Goal: Navigation & Orientation: Find specific page/section

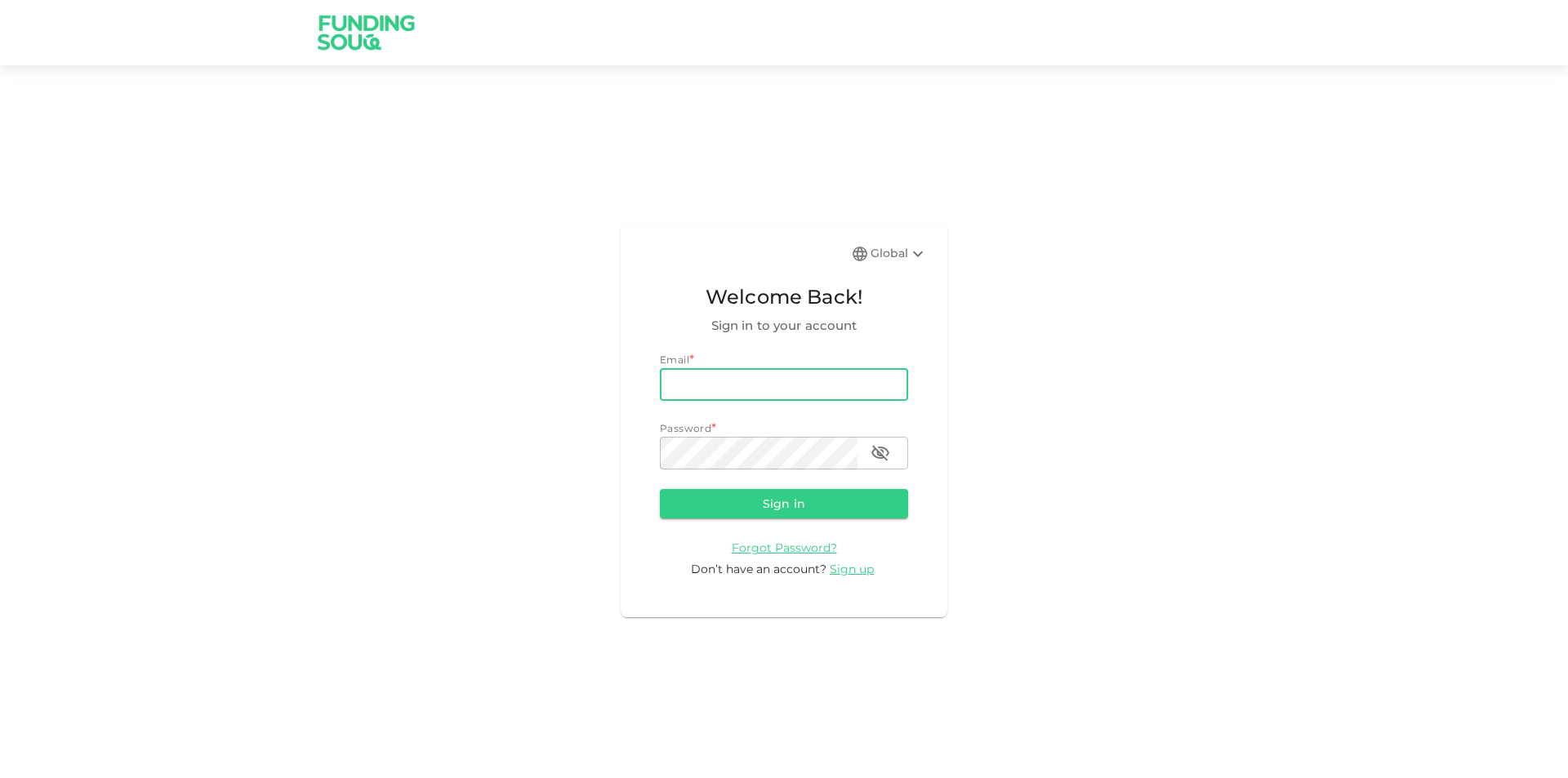
type input "[EMAIL_ADDRESS][DOMAIN_NAME]"
click at [660, 489] on button "Sign in" at bounding box center [784, 503] width 249 height 29
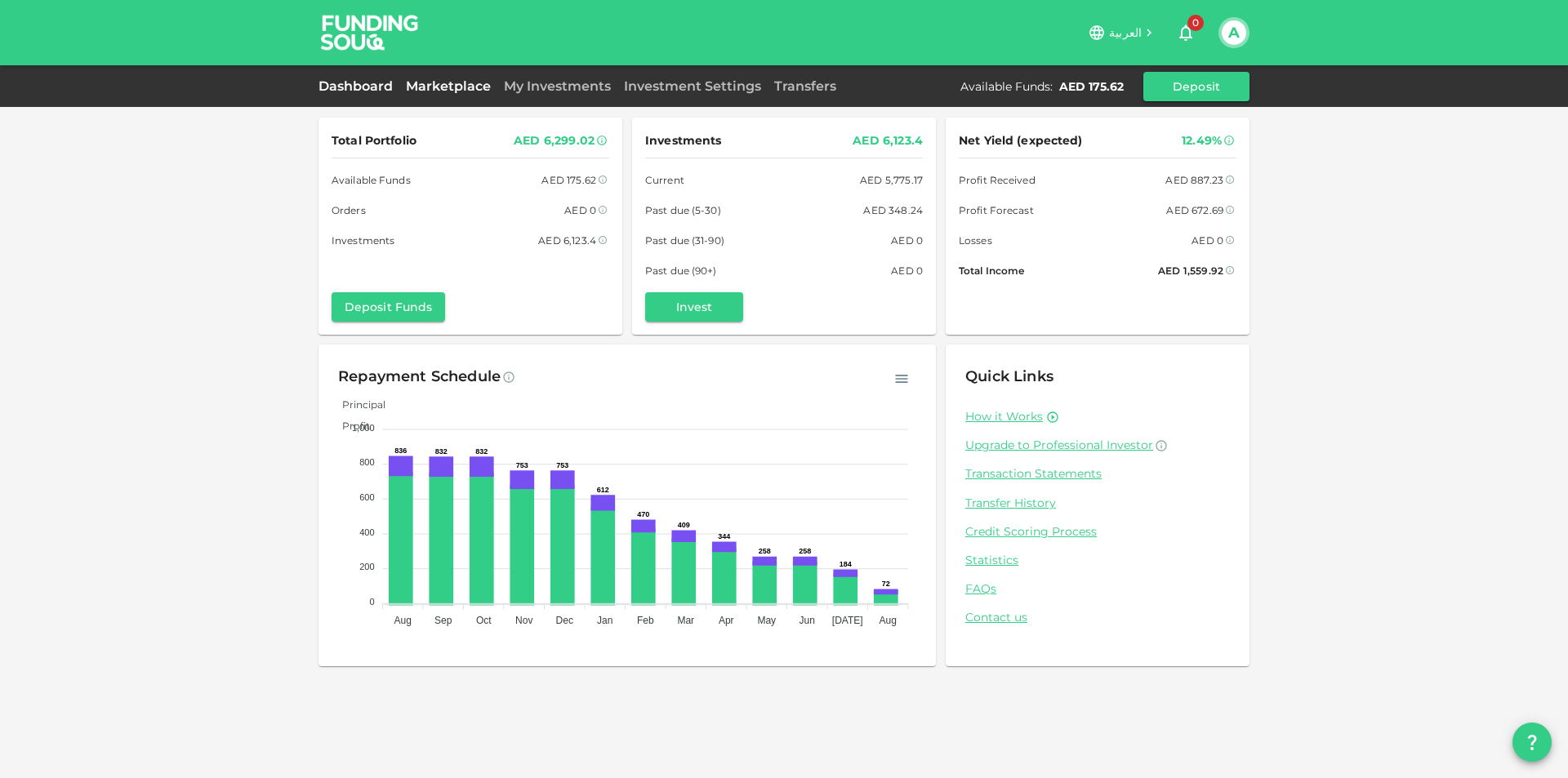
click at [445, 84] on link "Marketplace" at bounding box center [448, 86] width 98 height 15
